Goal: Task Accomplishment & Management: Use online tool/utility

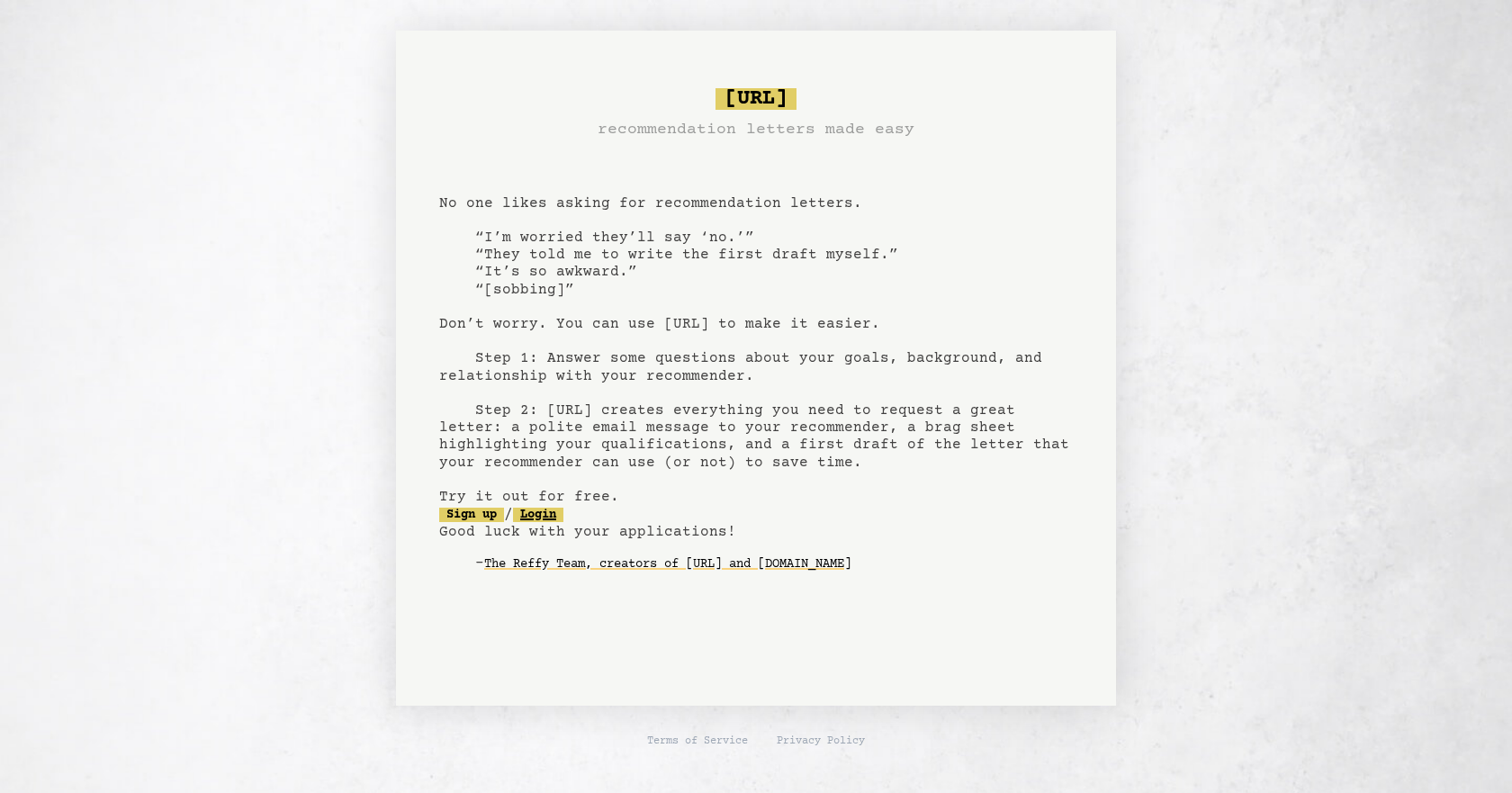
click at [561, 523] on pre "[URL] recommendation letters made easy No one likes asking for recommendation l…" at bounding box center [756, 344] width 633 height 527
click at [563, 509] on link "Login" at bounding box center [538, 514] width 50 height 14
